Goal: Information Seeking & Learning: Learn about a topic

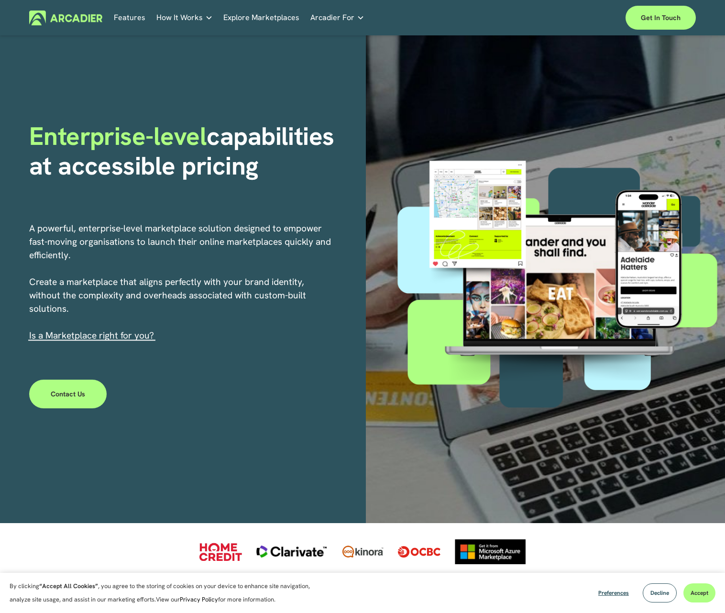
click at [267, 24] on link "Explore Marketplaces" at bounding box center [261, 18] width 76 height 15
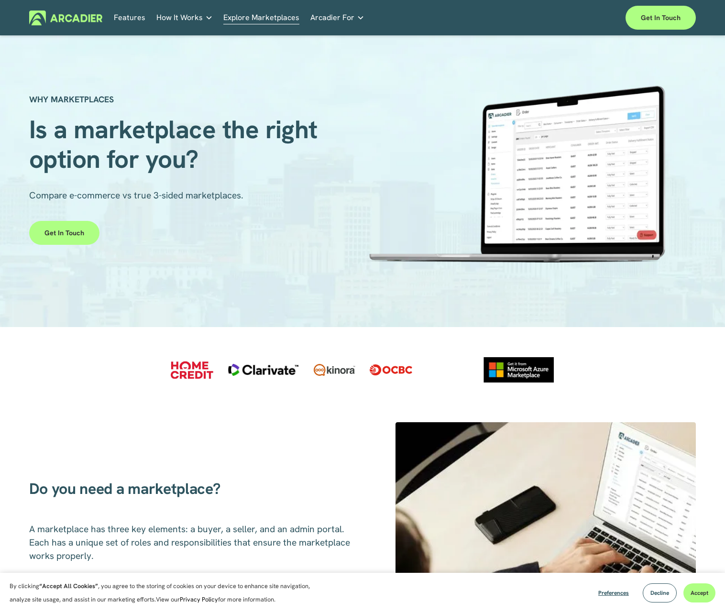
click at [126, 19] on link "Features" at bounding box center [130, 18] width 32 height 15
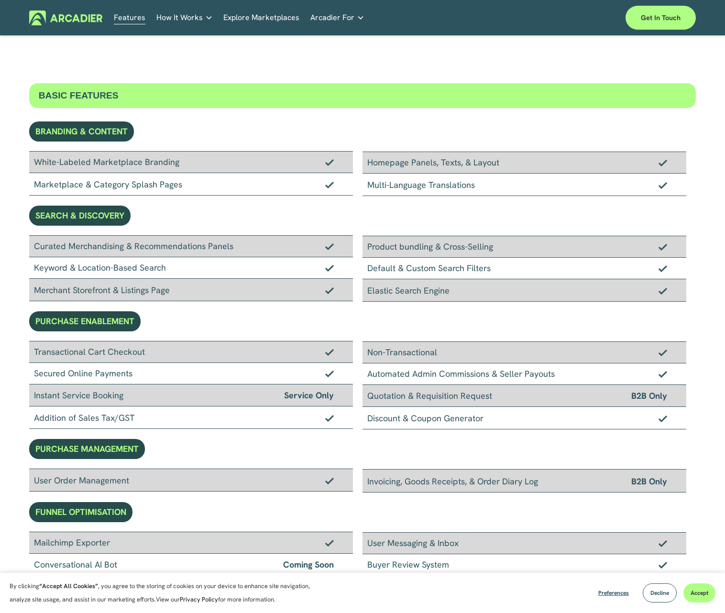
click at [333, 18] on span "Arcadier For" at bounding box center [332, 17] width 44 height 13
click at [0, 0] on link "Auto Parts We streamline and improve operations through our Auto Parts market p…" at bounding box center [0, 0] width 0 height 0
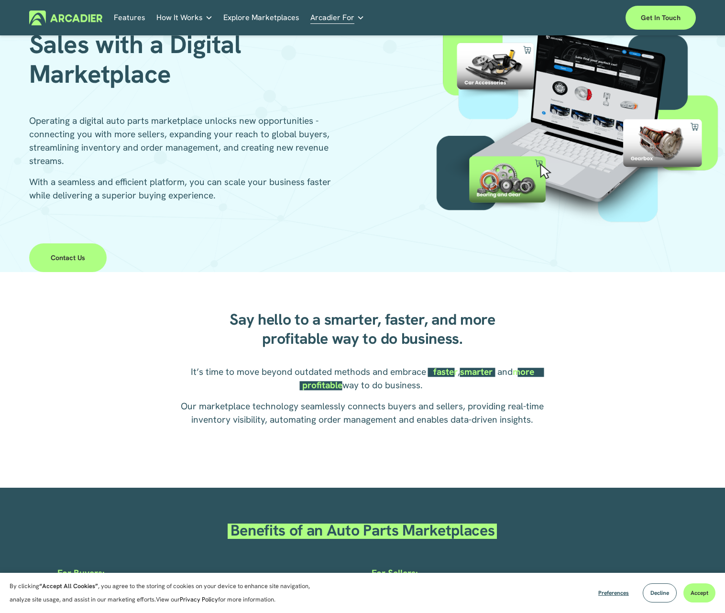
scroll to position [104, 0]
